Goal: Task Accomplishment & Management: Manage account settings

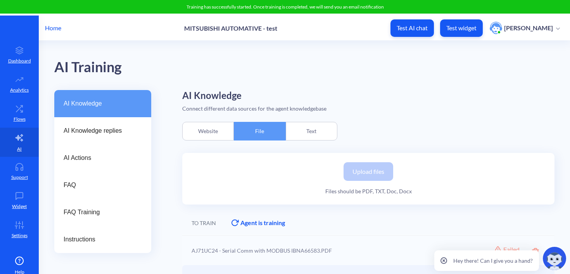
scroll to position [69, 0]
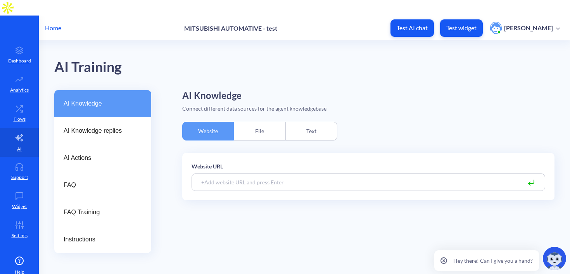
click at [250, 122] on div "File" at bounding box center [260, 131] width 52 height 19
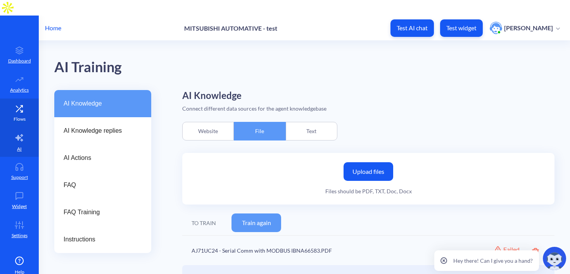
click at [20, 105] on icon at bounding box center [19, 108] width 6 height 6
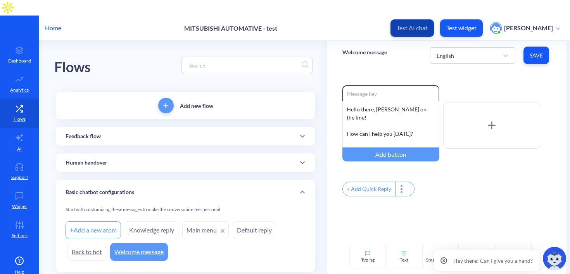
click at [402, 24] on p "Test AI chat" at bounding box center [412, 28] width 31 height 8
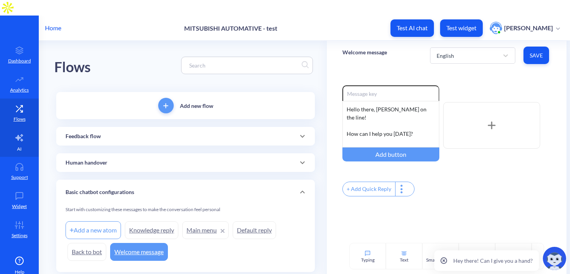
click at [15, 133] on icon at bounding box center [19, 137] width 9 height 9
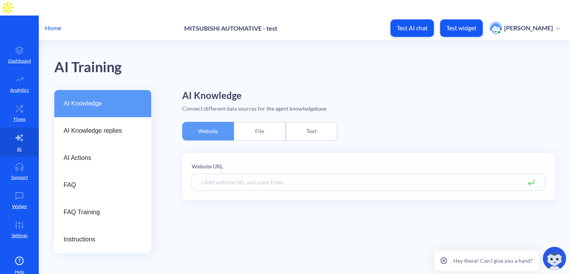
click at [251, 122] on div "File" at bounding box center [260, 131] width 52 height 19
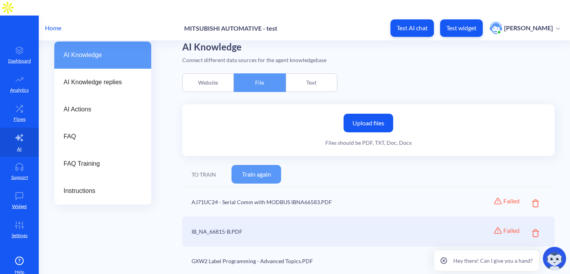
scroll to position [68, 0]
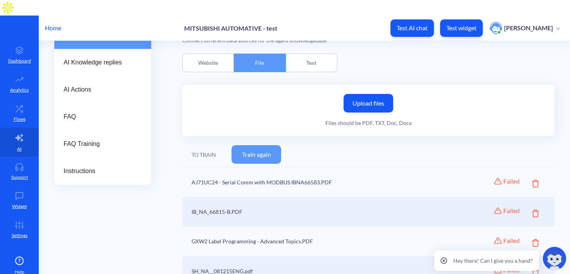
click at [532, 180] on icon at bounding box center [535, 184] width 7 height 8
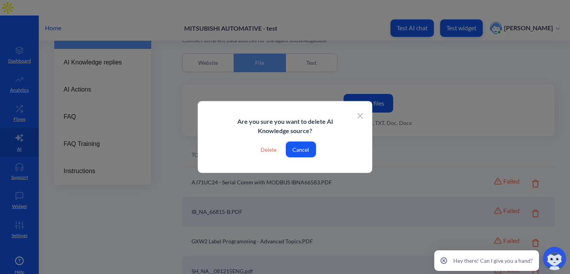
click at [273, 149] on div "Delete" at bounding box center [268, 150] width 28 height 16
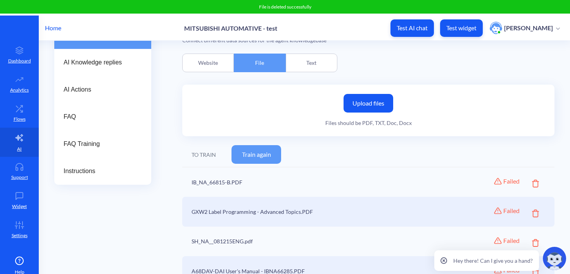
click at [533, 180] on icon at bounding box center [535, 184] width 7 height 8
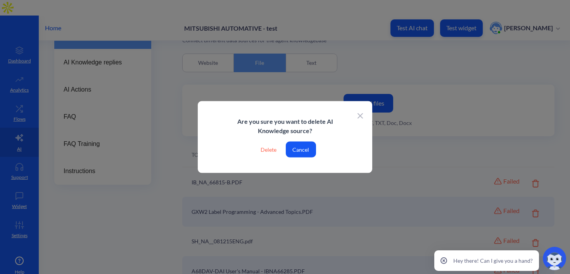
click at [265, 145] on div "Delete" at bounding box center [268, 150] width 28 height 16
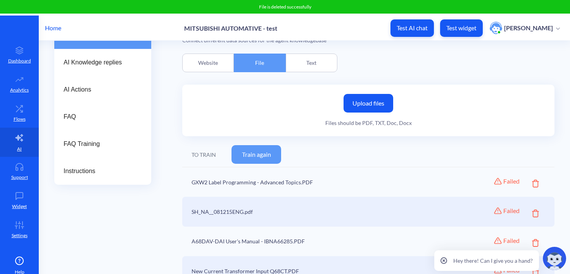
click at [532, 180] on icon at bounding box center [535, 184] width 7 height 8
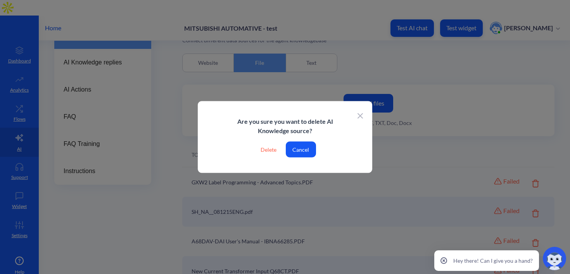
click at [269, 149] on div "Delete" at bounding box center [268, 150] width 28 height 16
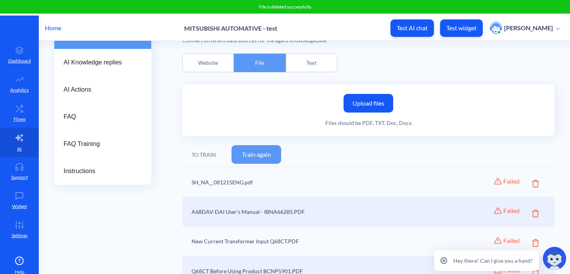
click at [532, 180] on icon at bounding box center [535, 184] width 7 height 8
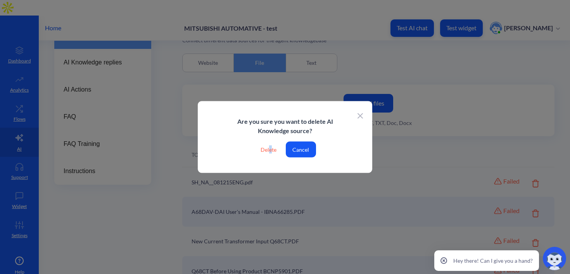
click at [270, 152] on div "Delete" at bounding box center [268, 150] width 28 height 16
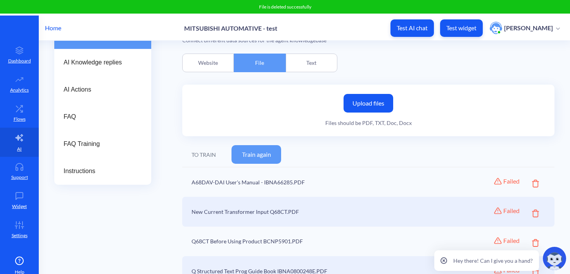
click at [534, 180] on icon at bounding box center [535, 184] width 7 height 8
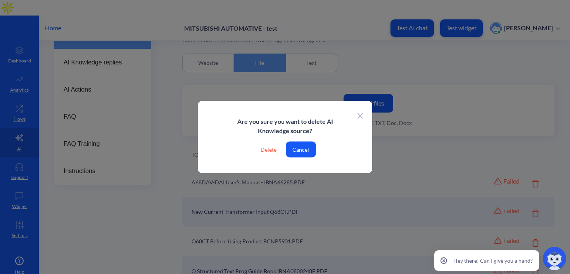
click at [272, 150] on div "Delete" at bounding box center [268, 150] width 28 height 16
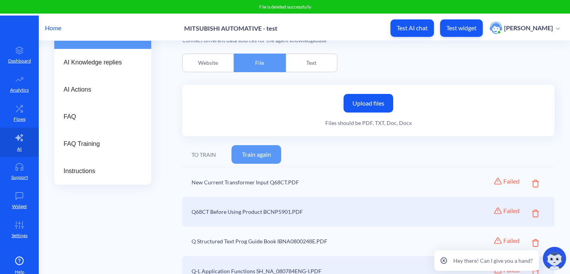
click at [529, 177] on div "Failed An error occurred during training" at bounding box center [509, 182] width 61 height 11
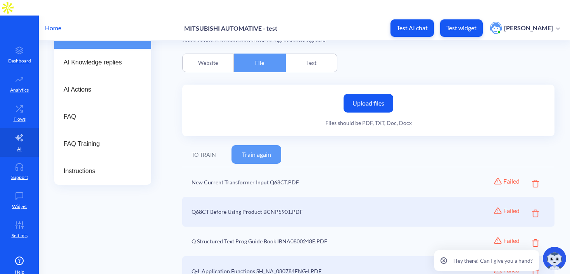
click at [532, 180] on icon at bounding box center [535, 184] width 7 height 8
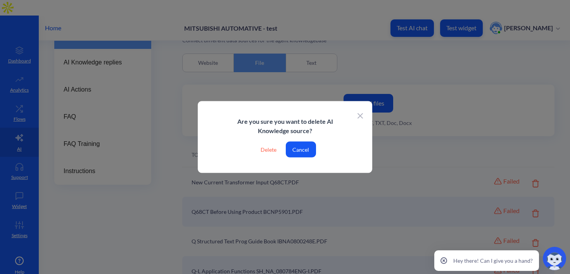
click at [272, 144] on div "Delete" at bounding box center [268, 150] width 28 height 16
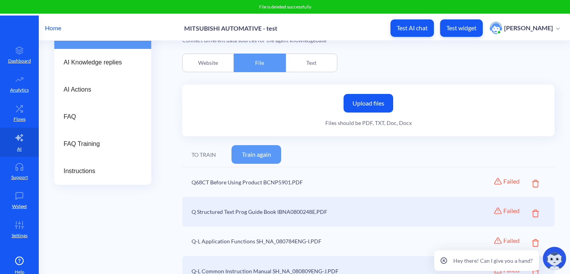
click at [535, 180] on icon at bounding box center [535, 184] width 7 height 8
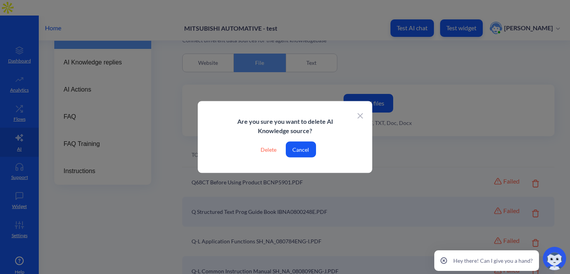
click at [267, 147] on div "Delete" at bounding box center [268, 150] width 28 height 16
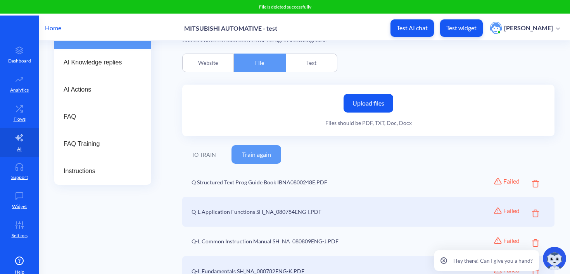
click at [533, 180] on icon at bounding box center [535, 184] width 7 height 8
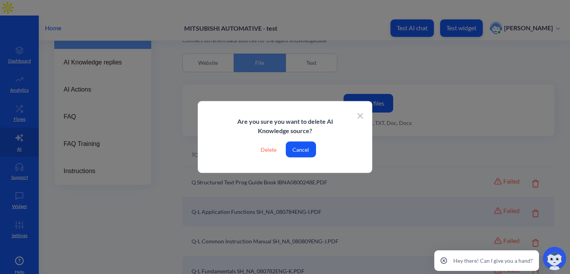
click at [273, 146] on div "Delete" at bounding box center [268, 150] width 28 height 16
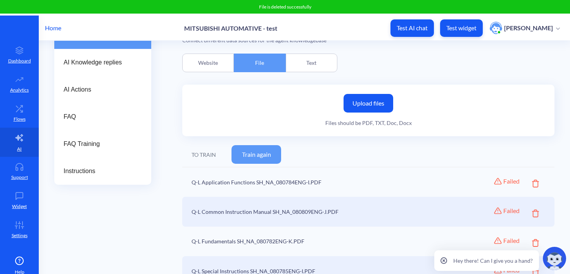
click at [533, 180] on icon at bounding box center [535, 184] width 7 height 8
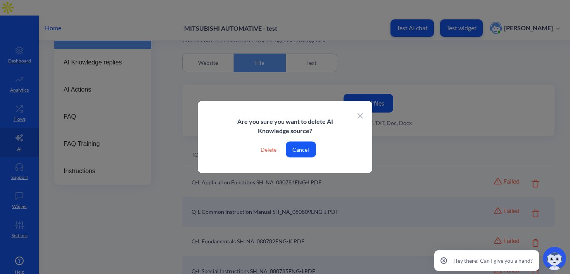
click at [271, 150] on div "Delete" at bounding box center [268, 150] width 28 height 16
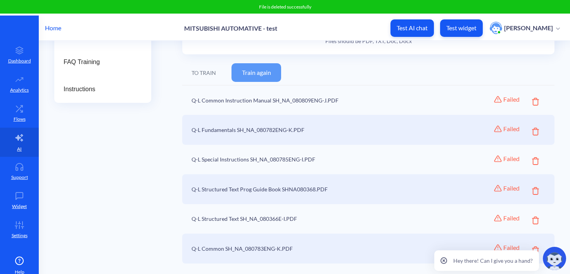
scroll to position [151, 0]
click at [534, 97] on icon at bounding box center [535, 101] width 7 height 8
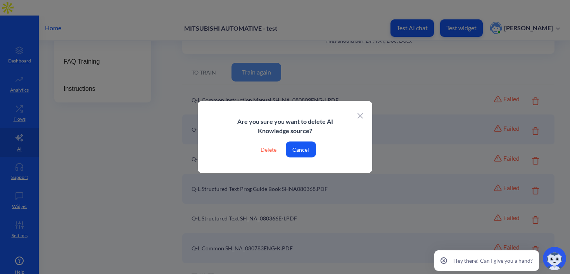
click at [268, 150] on div "Delete" at bounding box center [268, 150] width 28 height 16
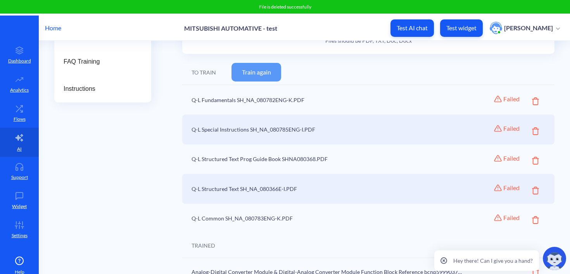
click at [533, 97] on icon at bounding box center [535, 101] width 7 height 8
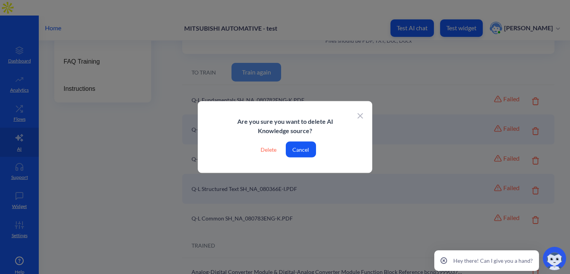
click at [266, 150] on div "Delete" at bounding box center [268, 150] width 28 height 16
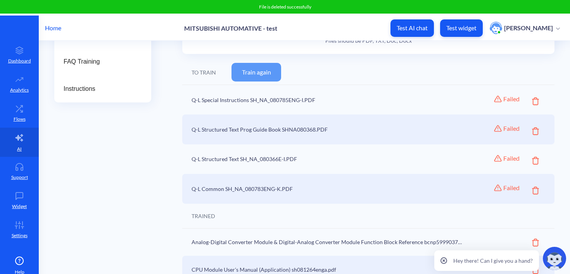
click at [532, 97] on icon at bounding box center [535, 101] width 7 height 8
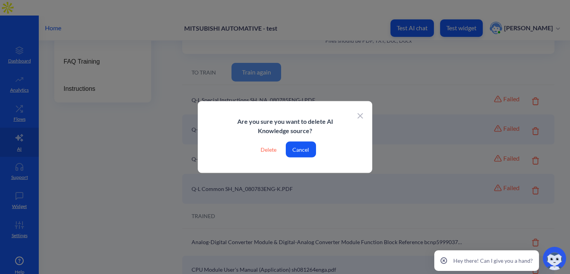
click at [266, 151] on div "Delete" at bounding box center [268, 150] width 28 height 16
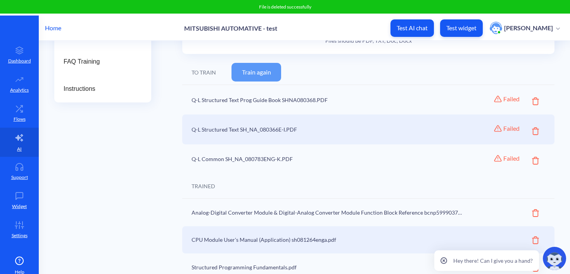
click at [532, 97] on icon at bounding box center [535, 101] width 7 height 8
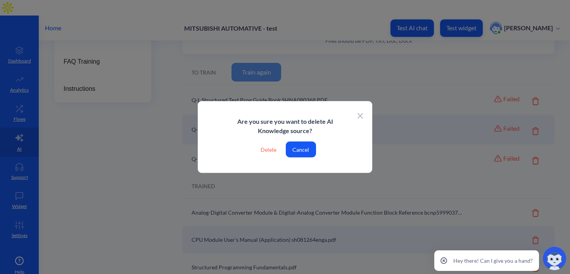
click at [273, 148] on div "Delete" at bounding box center [268, 150] width 28 height 16
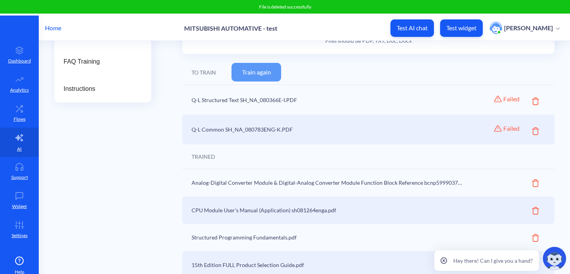
click at [532, 97] on icon at bounding box center [535, 101] width 7 height 8
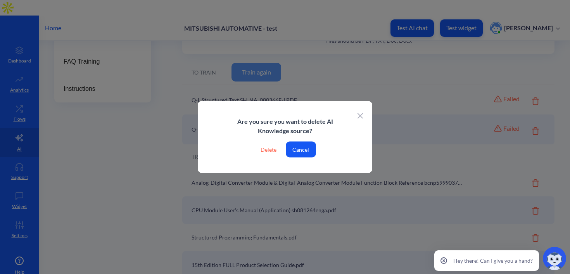
click at [273, 151] on div "Delete" at bounding box center [268, 150] width 28 height 16
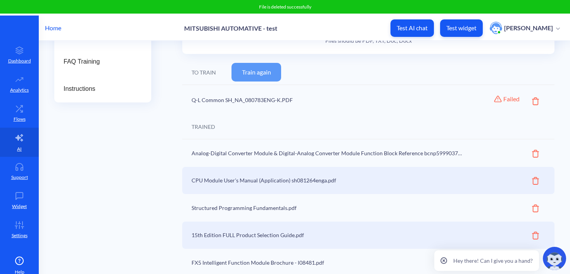
click at [533, 97] on icon at bounding box center [535, 101] width 7 height 8
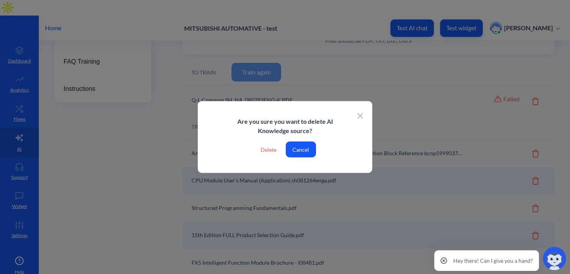
click at [272, 149] on div "Delete" at bounding box center [268, 150] width 28 height 16
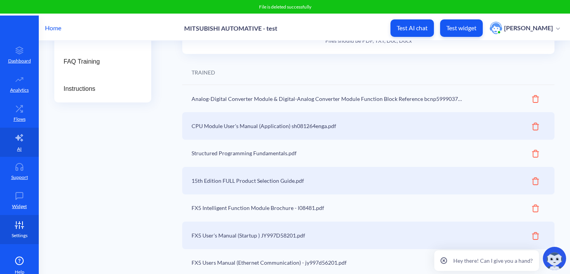
click at [16, 221] on icon at bounding box center [20, 225] width 16 height 8
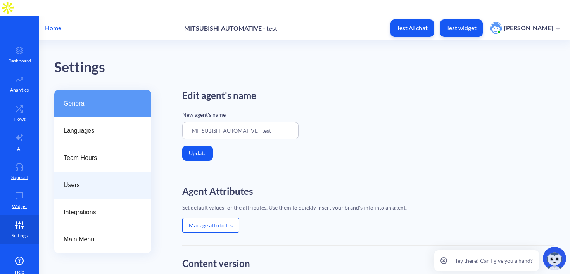
click at [74, 171] on div "Users" at bounding box center [102, 184] width 97 height 27
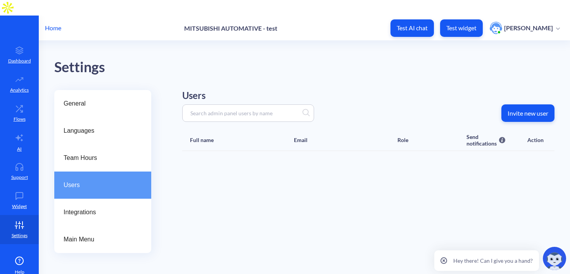
click at [515, 109] on p "Invite new user" at bounding box center [528, 113] width 41 height 8
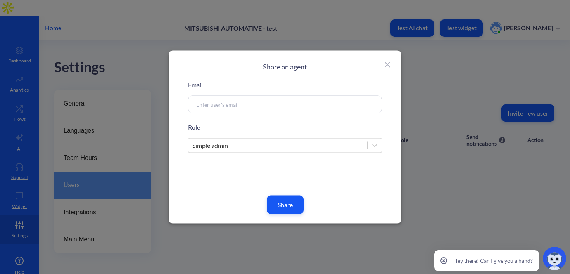
click at [298, 101] on input at bounding box center [275, 104] width 167 height 9
paste input "[PERSON_NAME][EMAIL_ADDRESS][PERSON_NAME][DOMAIN_NAME]"
type input "[PERSON_NAME][EMAIL_ADDRESS][PERSON_NAME][DOMAIN_NAME]"
click at [292, 202] on button "Share" at bounding box center [285, 205] width 37 height 19
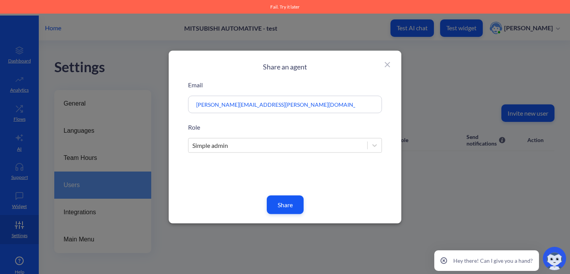
click at [284, 208] on button "Share" at bounding box center [285, 205] width 37 height 19
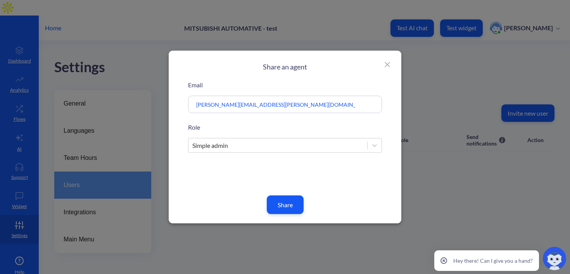
click at [285, 207] on button "Share" at bounding box center [285, 205] width 37 height 19
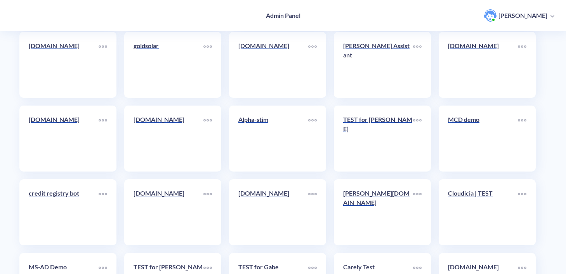
scroll to position [9551, 0]
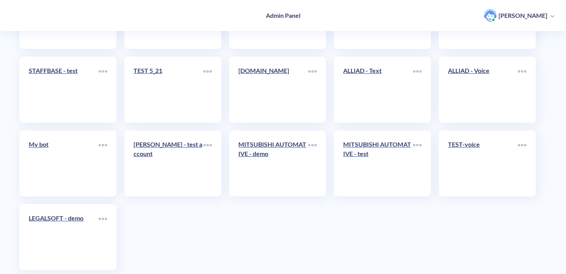
click at [388, 147] on div "MITSUBISHI AUTOMATIVE - test" at bounding box center [378, 152] width 70 height 25
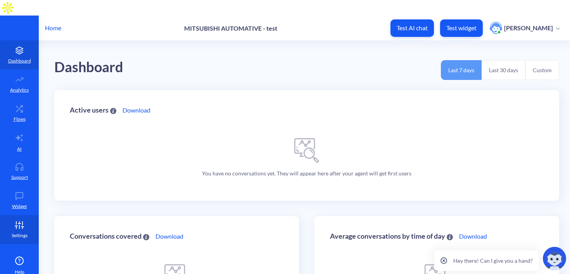
click at [9, 220] on link "Settings" at bounding box center [19, 229] width 39 height 29
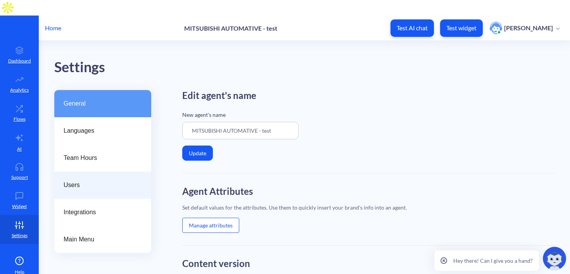
click at [100, 180] on span "Users" at bounding box center [100, 184] width 72 height 9
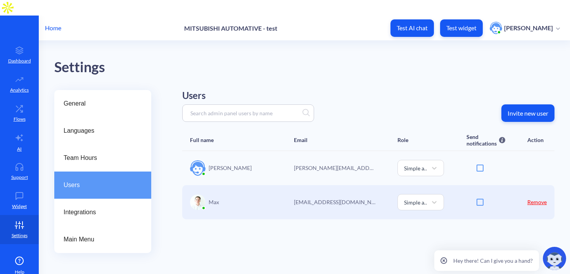
click at [522, 104] on button "Invite new user" at bounding box center [528, 112] width 53 height 17
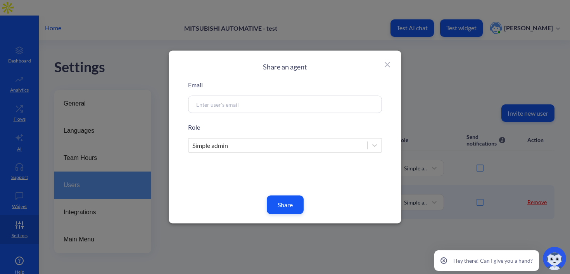
click at [309, 107] on input at bounding box center [275, 104] width 167 height 9
paste input "[PERSON_NAME][EMAIL_ADDRESS][PERSON_NAME][DOMAIN_NAME]"
type input "[PERSON_NAME][EMAIL_ADDRESS][PERSON_NAME][DOMAIN_NAME]"
click at [283, 207] on button "Share" at bounding box center [285, 205] width 37 height 19
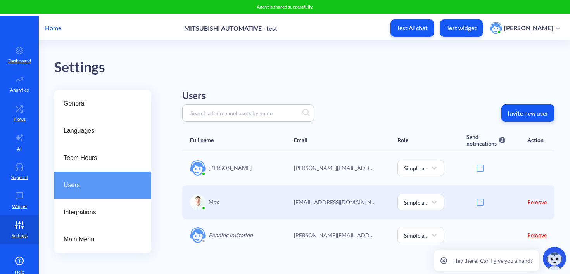
click at [526, 109] on p "Invite new user" at bounding box center [528, 113] width 41 height 8
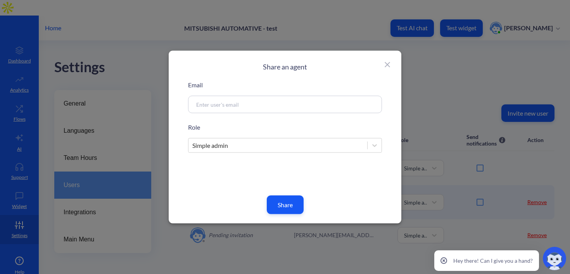
click at [292, 103] on input at bounding box center [275, 104] width 167 height 9
paste input "Hannah.Shell@meau.com"
type input "Hannah.Shell@meau.com"
click at [292, 206] on button "Share" at bounding box center [285, 205] width 37 height 19
